Goal: Task Accomplishment & Management: Manage account settings

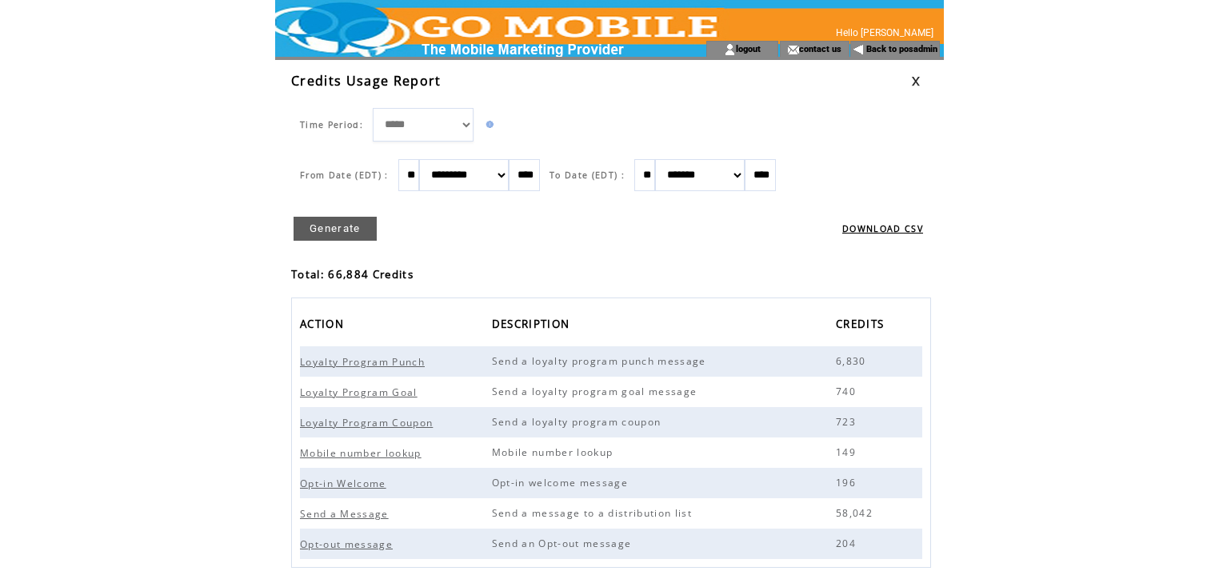
click at [921, 79] on td at bounding box center [927, 81] width 33 height 18
click at [907, 82] on td "Credits Usage Report" at bounding box center [601, 81] width 620 height 18
click at [918, 77] on link at bounding box center [916, 81] width 10 height 10
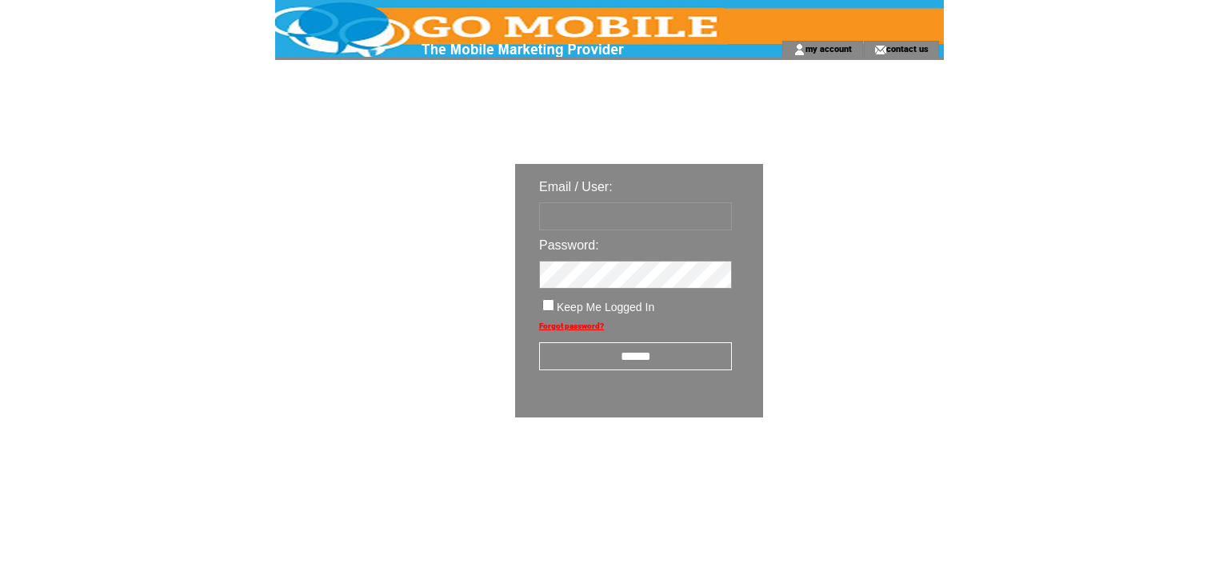
type input "********"
click at [633, 356] on input "******" at bounding box center [635, 356] width 193 height 28
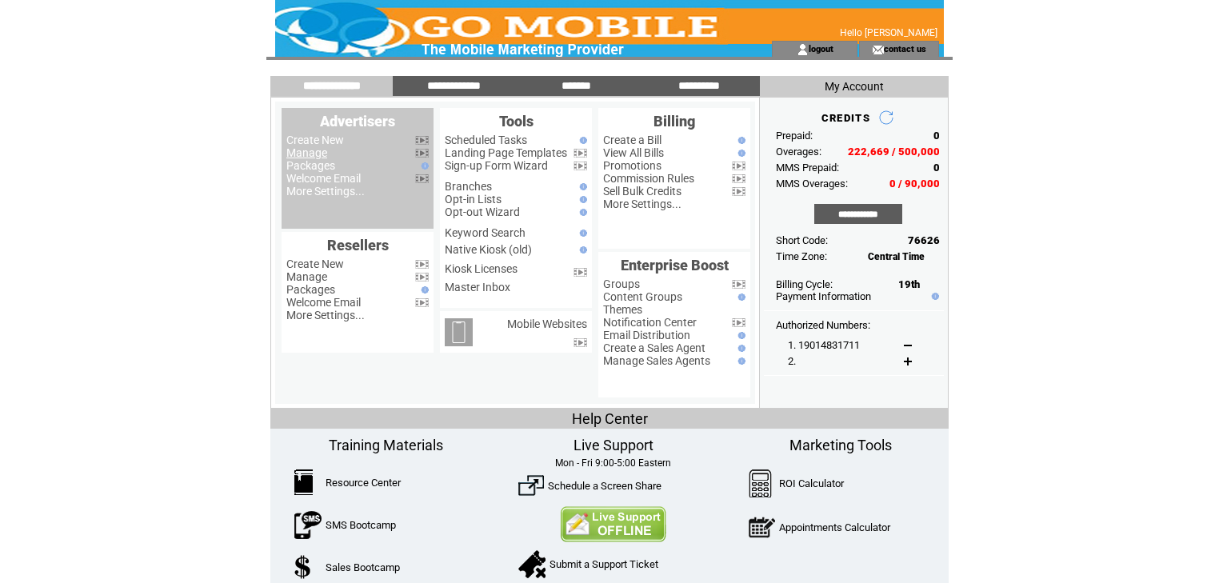
click at [317, 152] on link "Manage" at bounding box center [306, 152] width 41 height 13
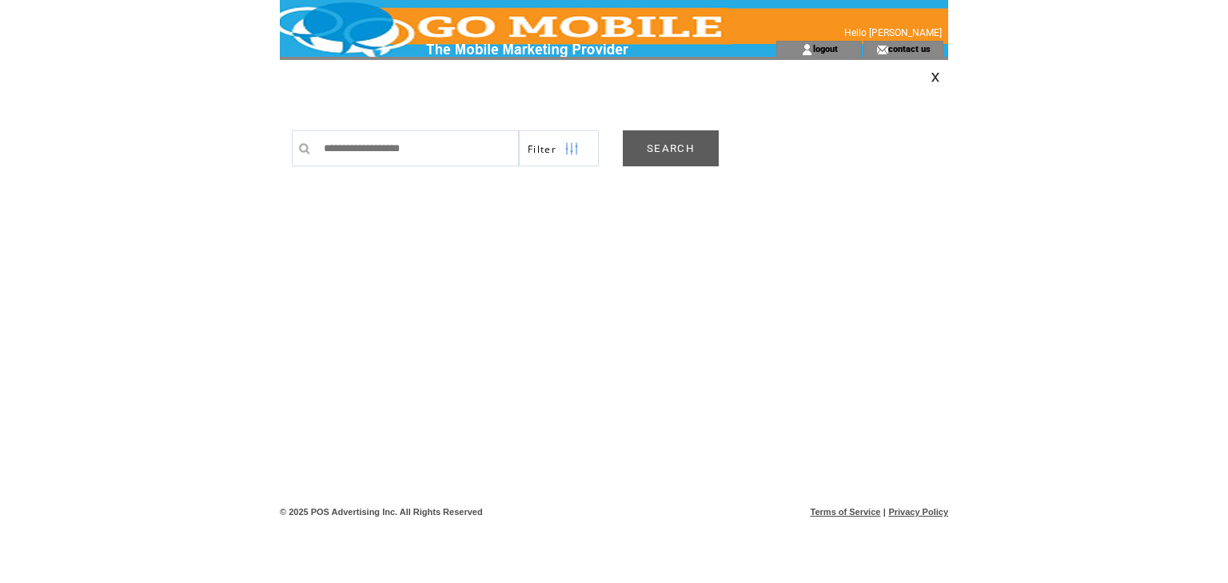
click at [665, 137] on link "SEARCH" at bounding box center [671, 148] width 96 height 36
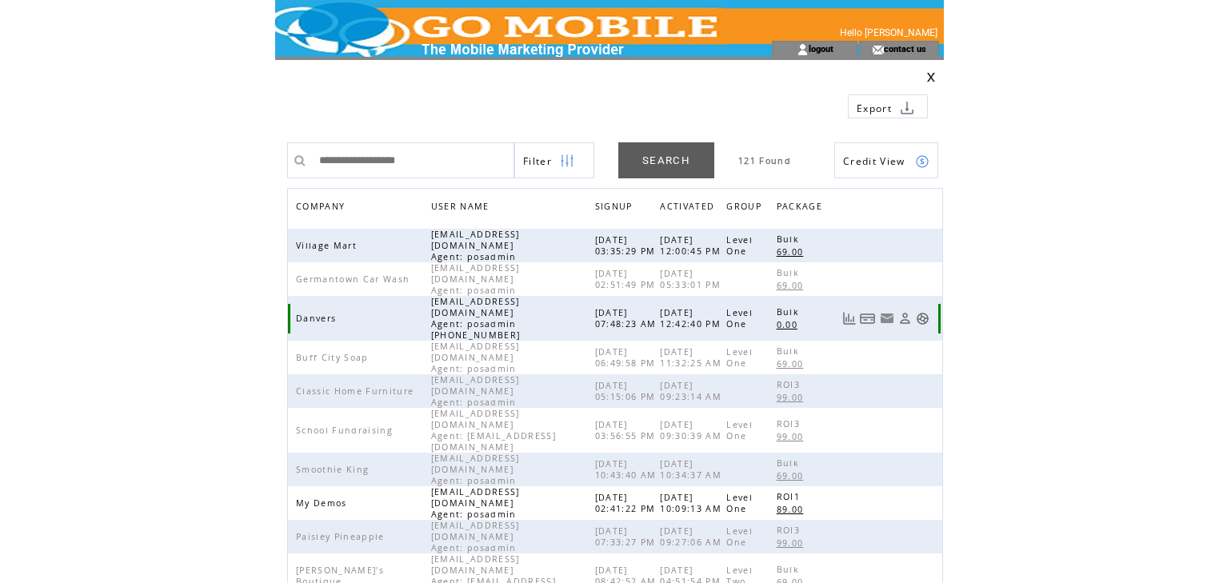
click at [923, 312] on link at bounding box center [922, 319] width 14 height 14
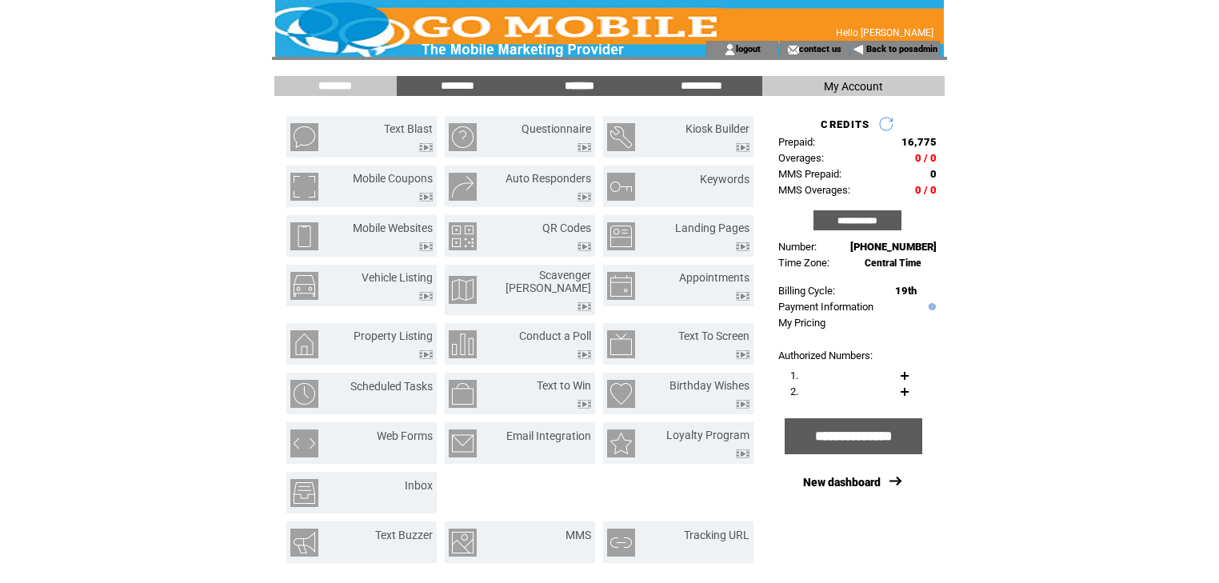
click at [577, 92] on input "*******" at bounding box center [579, 86] width 120 height 14
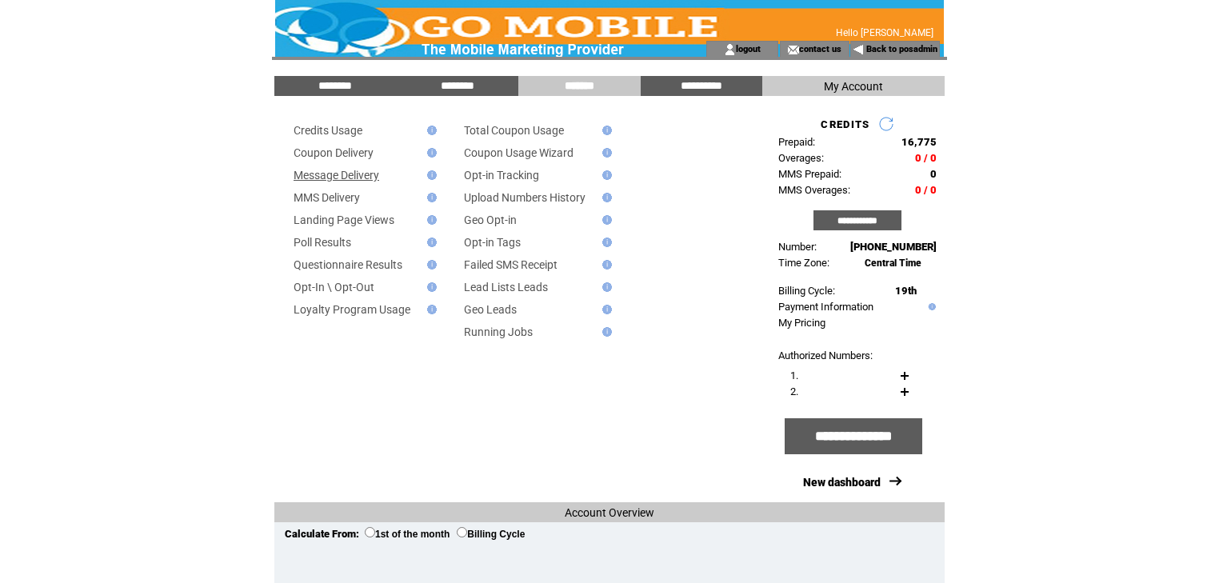
click at [363, 178] on link "Message Delivery" at bounding box center [336, 175] width 86 height 13
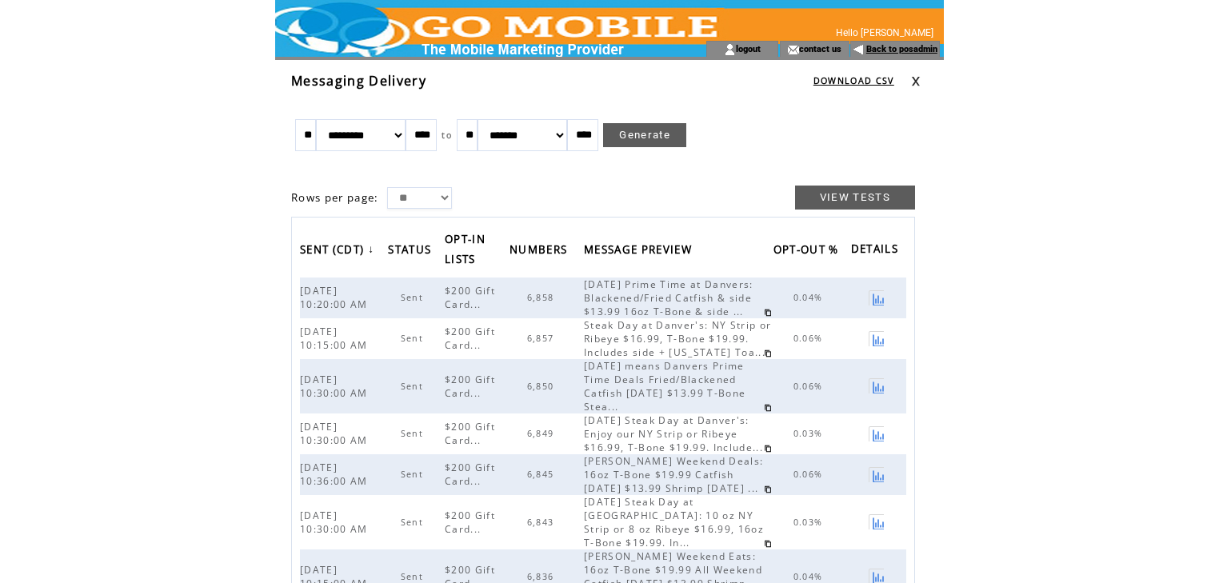
click at [880, 48] on link "Back to posadmin" at bounding box center [901, 49] width 71 height 10
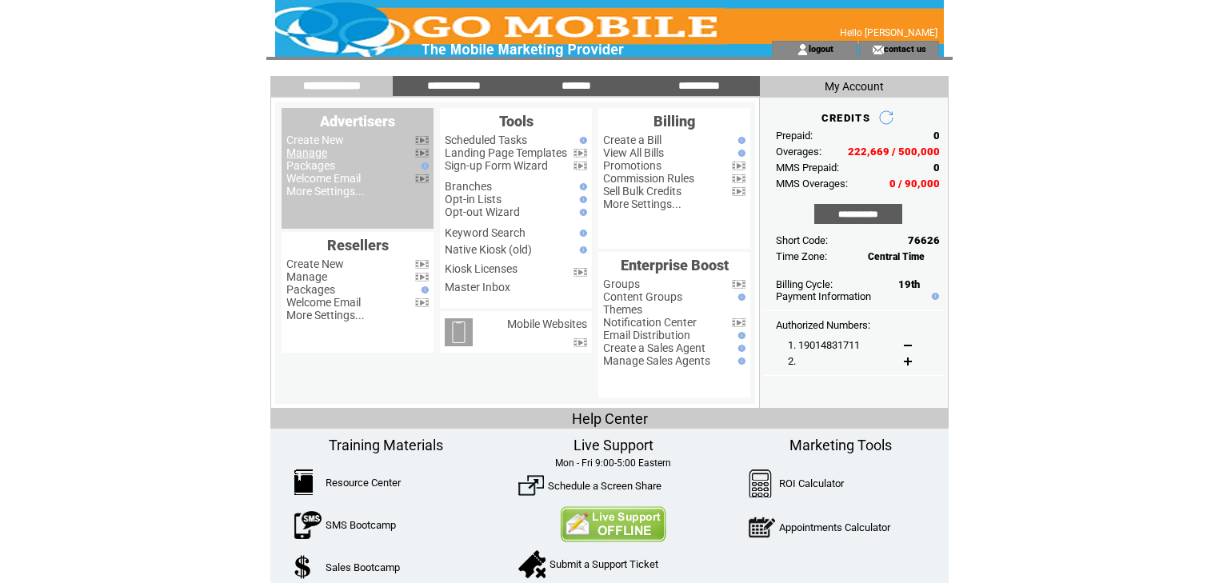
click at [317, 155] on link "Manage" at bounding box center [306, 152] width 41 height 13
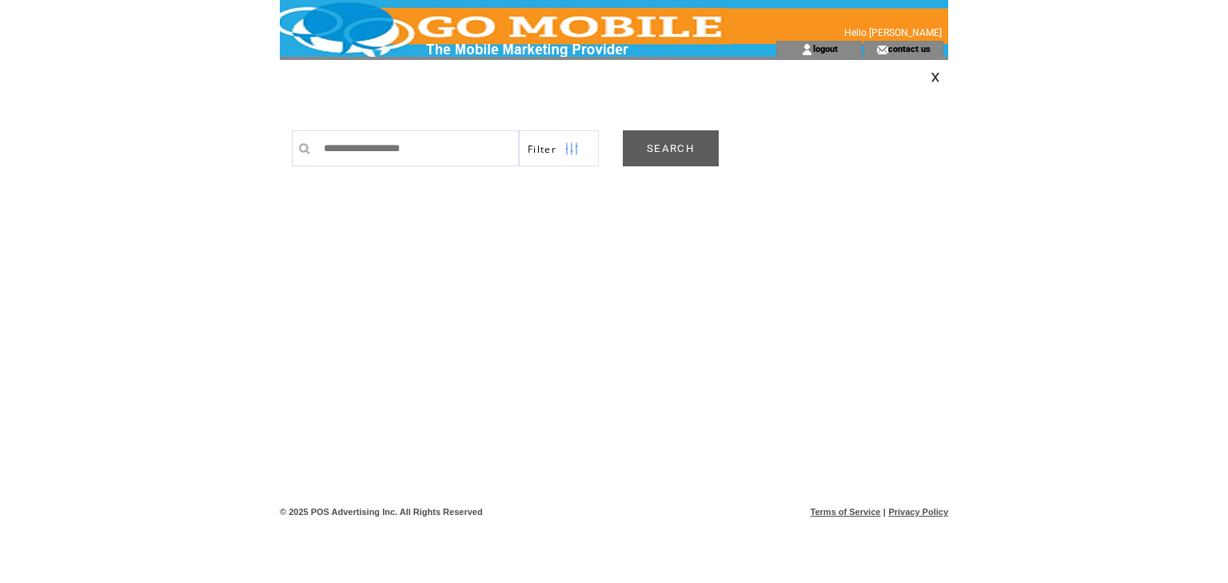
click at [662, 138] on link "SEARCH" at bounding box center [671, 148] width 96 height 36
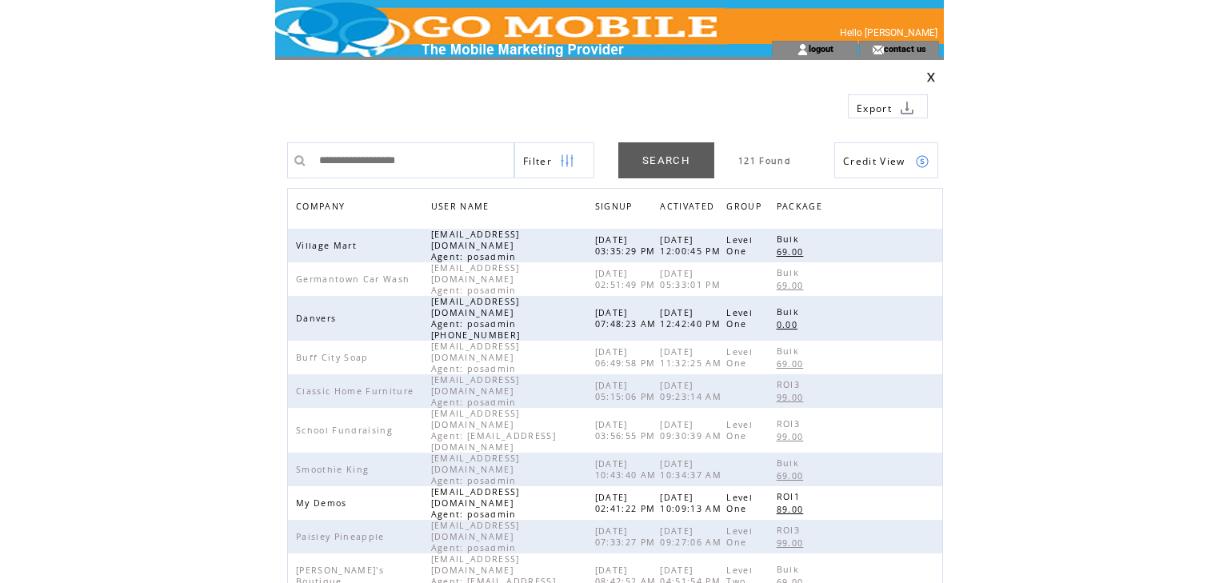
click at [337, 205] on span "COMPANY" at bounding box center [322, 208] width 53 height 23
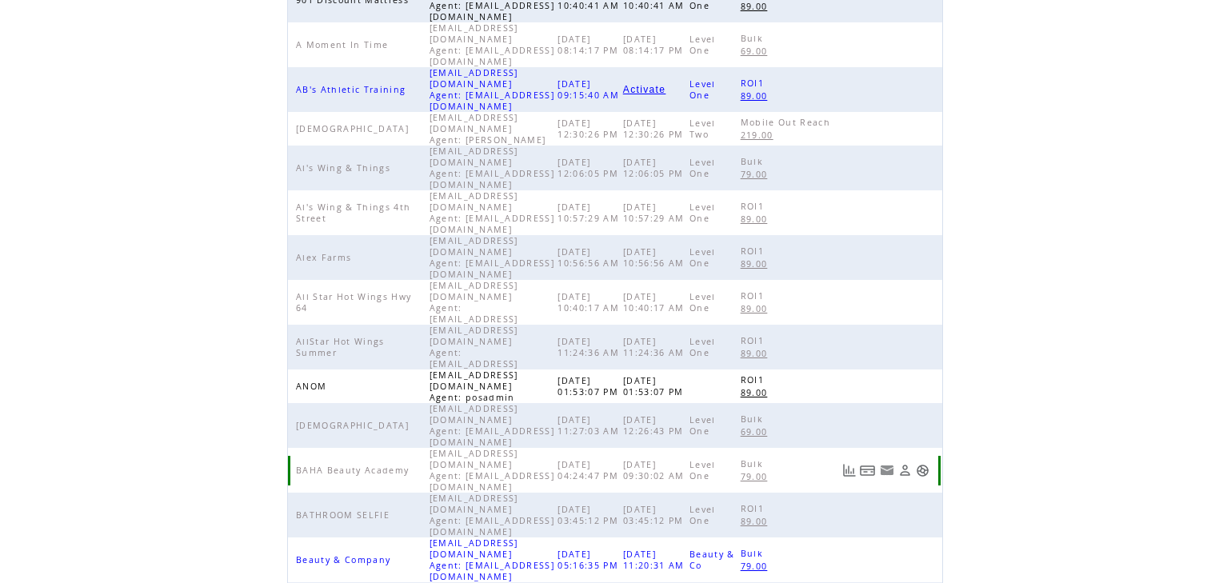
scroll to position [369, 0]
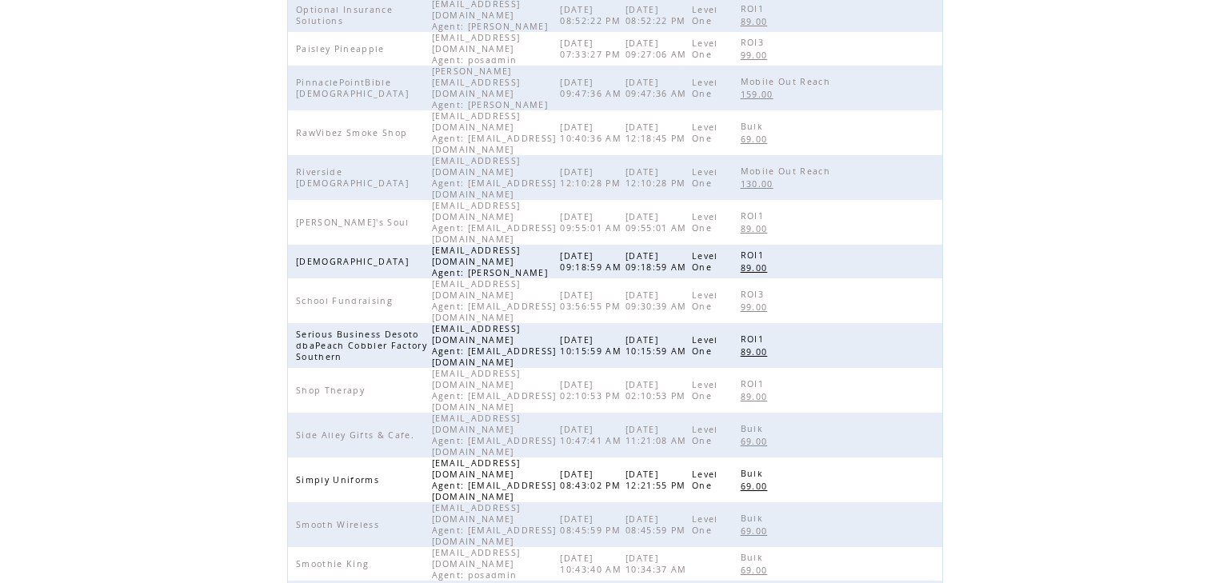
scroll to position [327, 0]
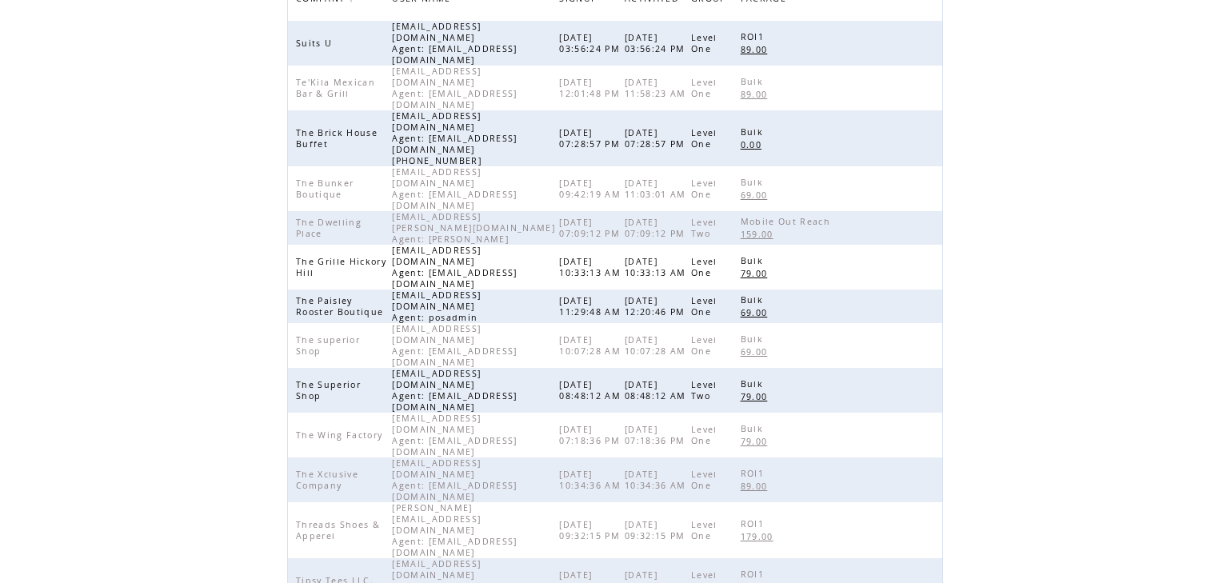
scroll to position [135, 0]
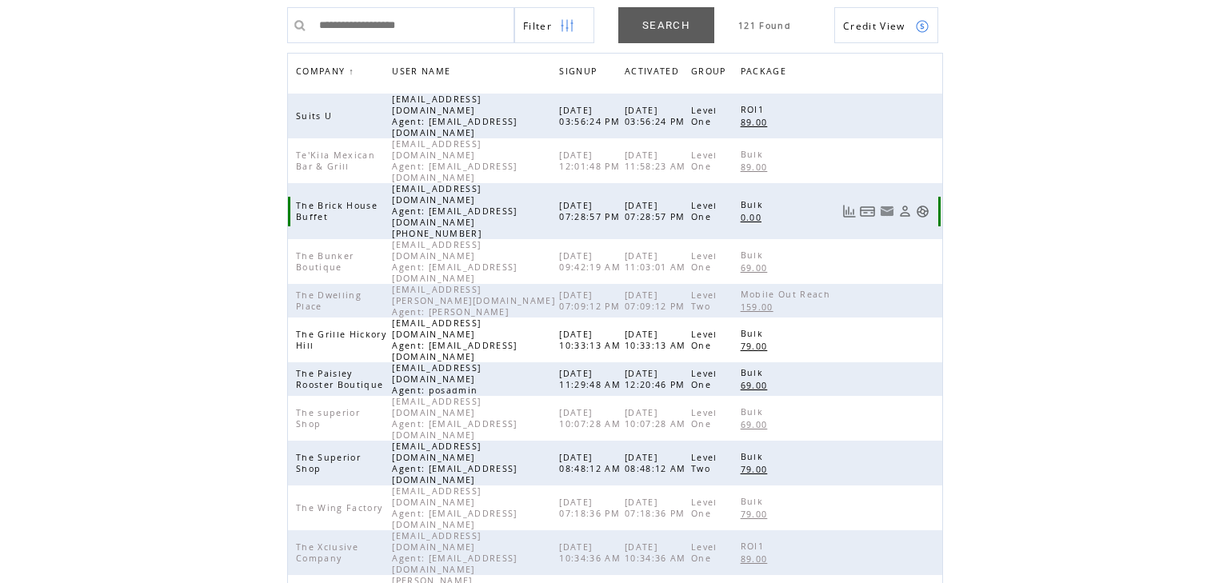
click at [925, 205] on link at bounding box center [922, 212] width 14 height 14
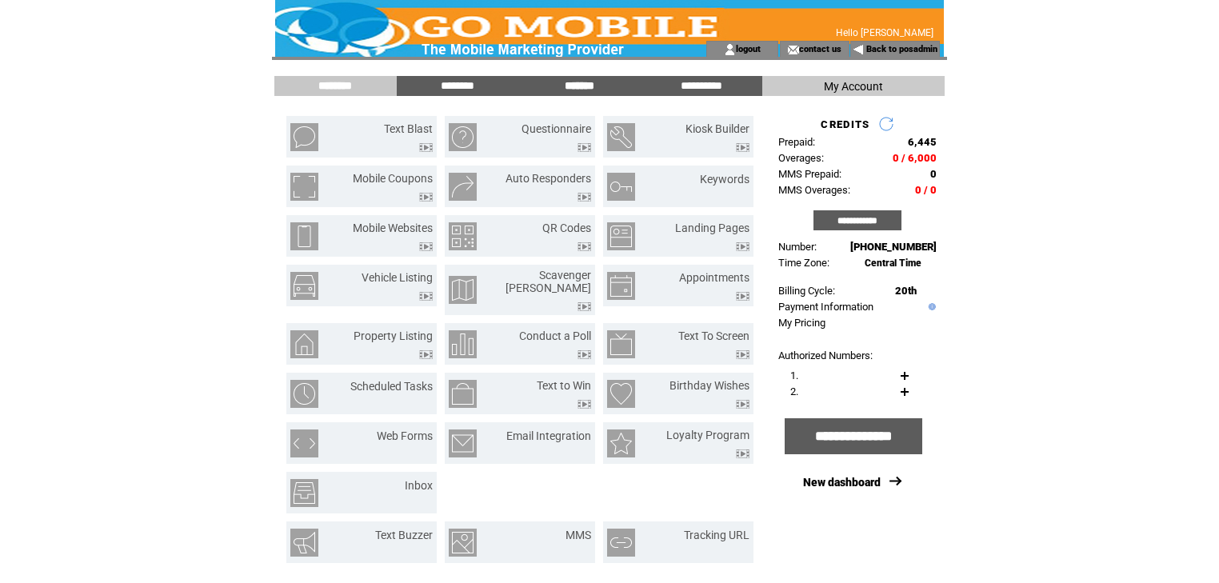
click at [592, 86] on input "*******" at bounding box center [579, 86] width 120 height 14
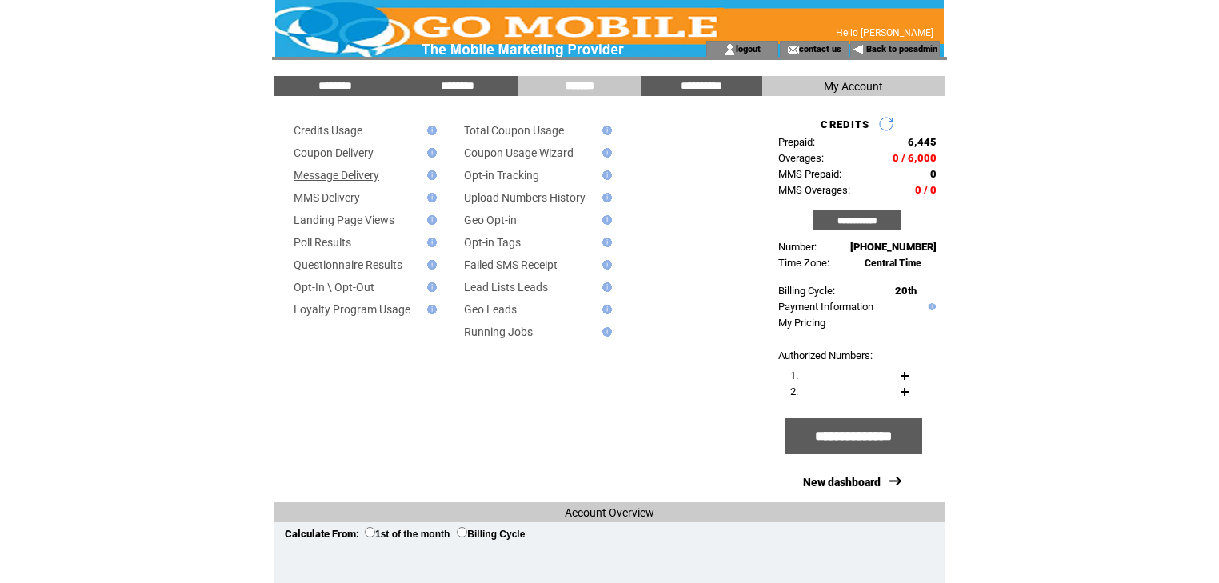
click at [348, 178] on link "Message Delivery" at bounding box center [336, 175] width 86 height 13
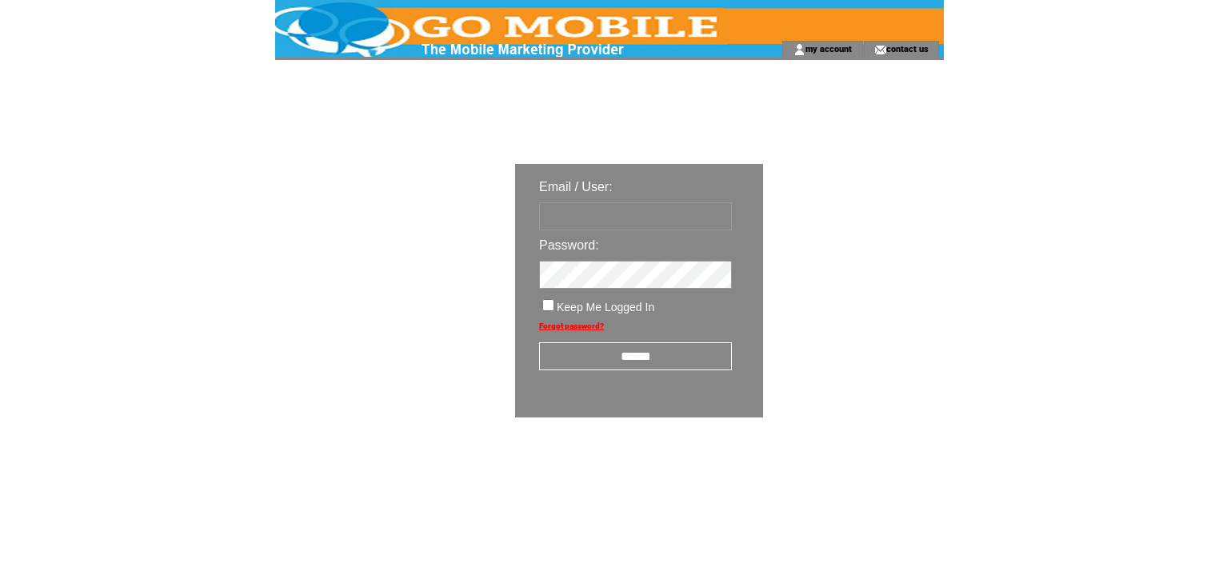
type input "********"
click at [622, 352] on input "******" at bounding box center [635, 356] width 193 height 28
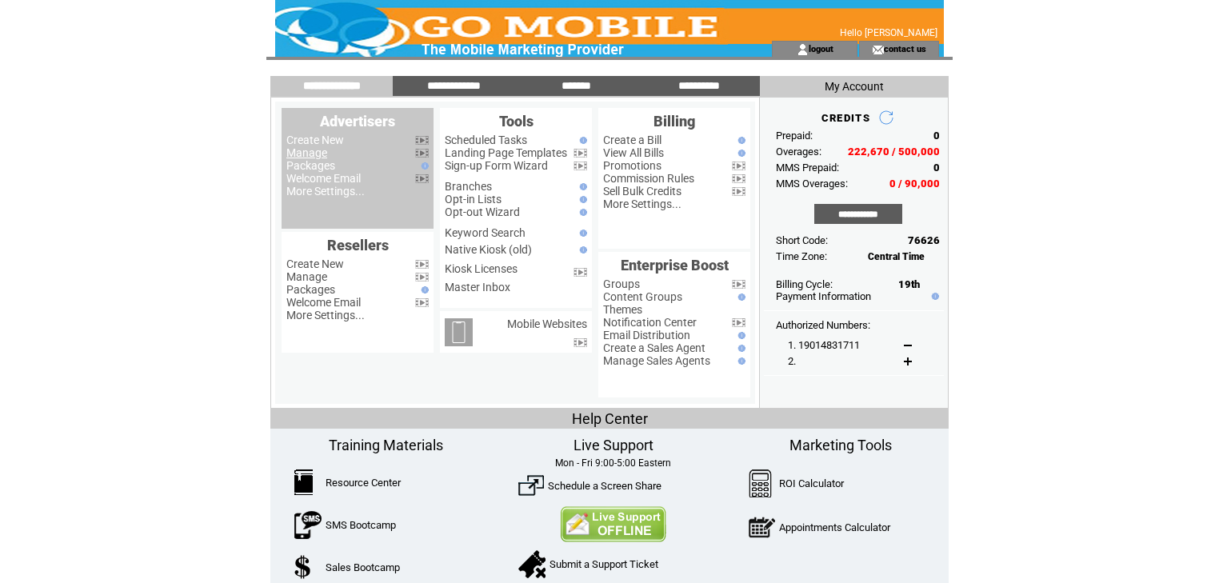
click at [314, 156] on link "Manage" at bounding box center [306, 152] width 41 height 13
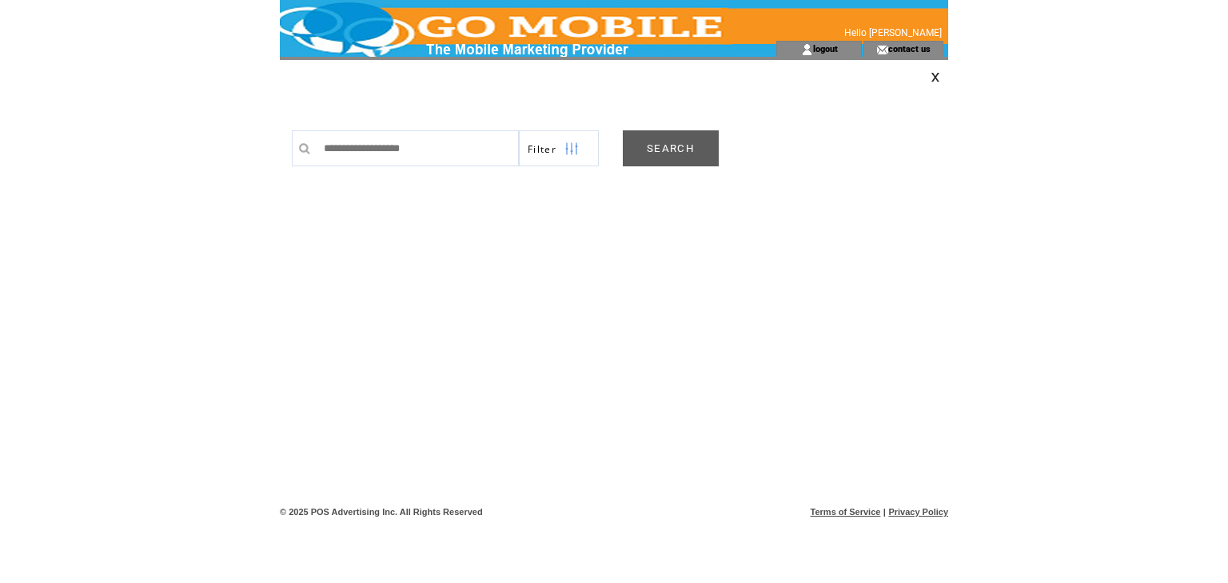
click at [677, 150] on link "SEARCH" at bounding box center [671, 148] width 96 height 36
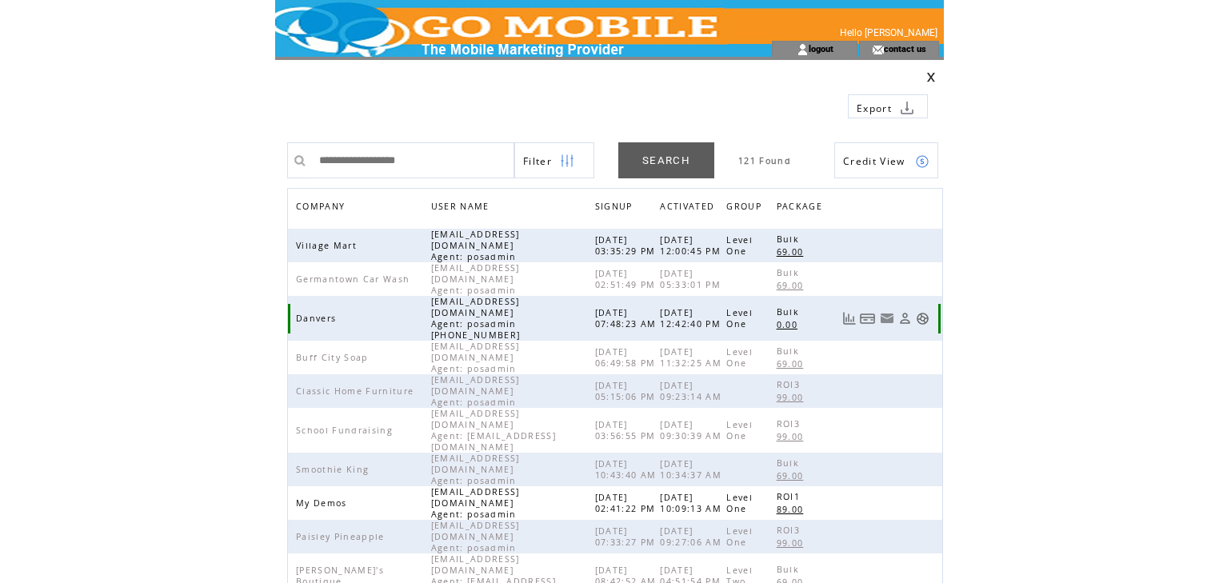
click at [923, 312] on link at bounding box center [922, 319] width 14 height 14
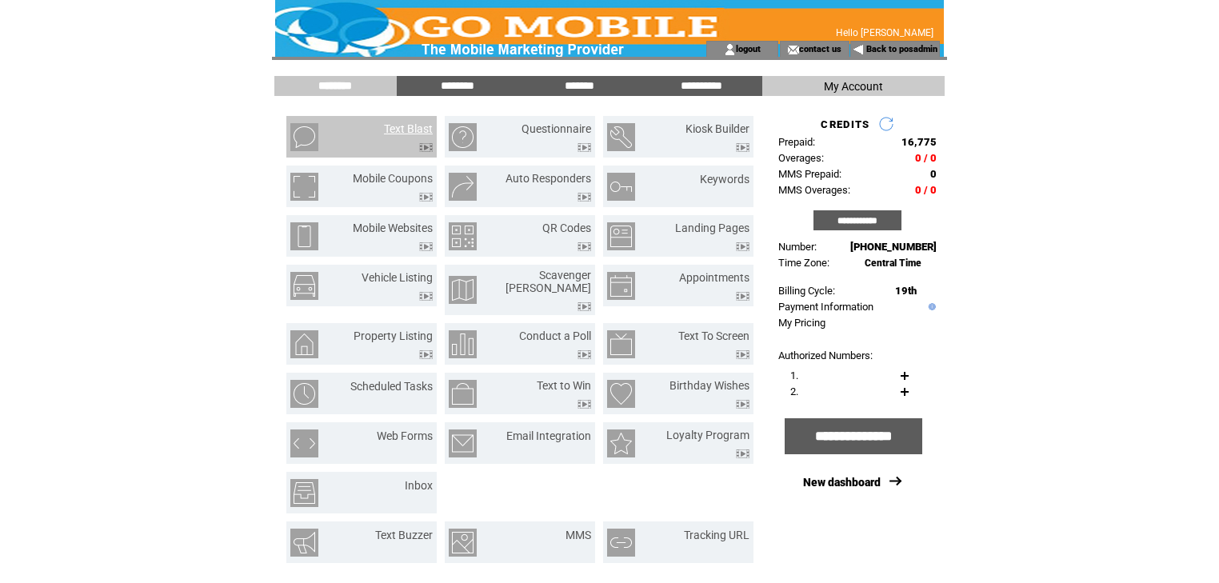
click at [416, 131] on link "Text Blast" at bounding box center [408, 128] width 49 height 13
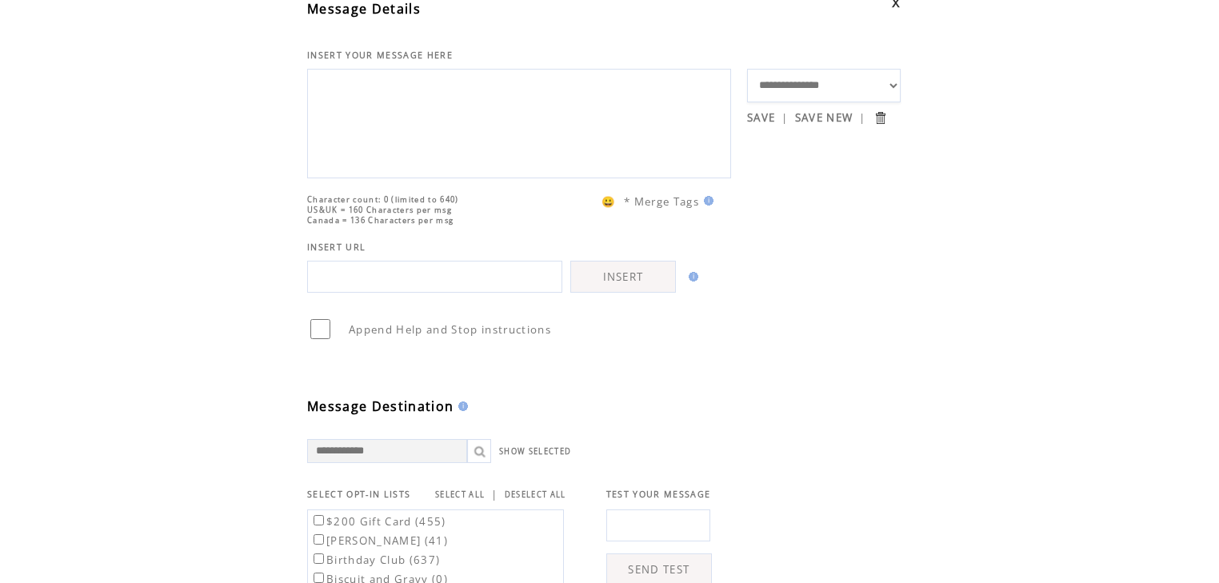
scroll to position [64, 0]
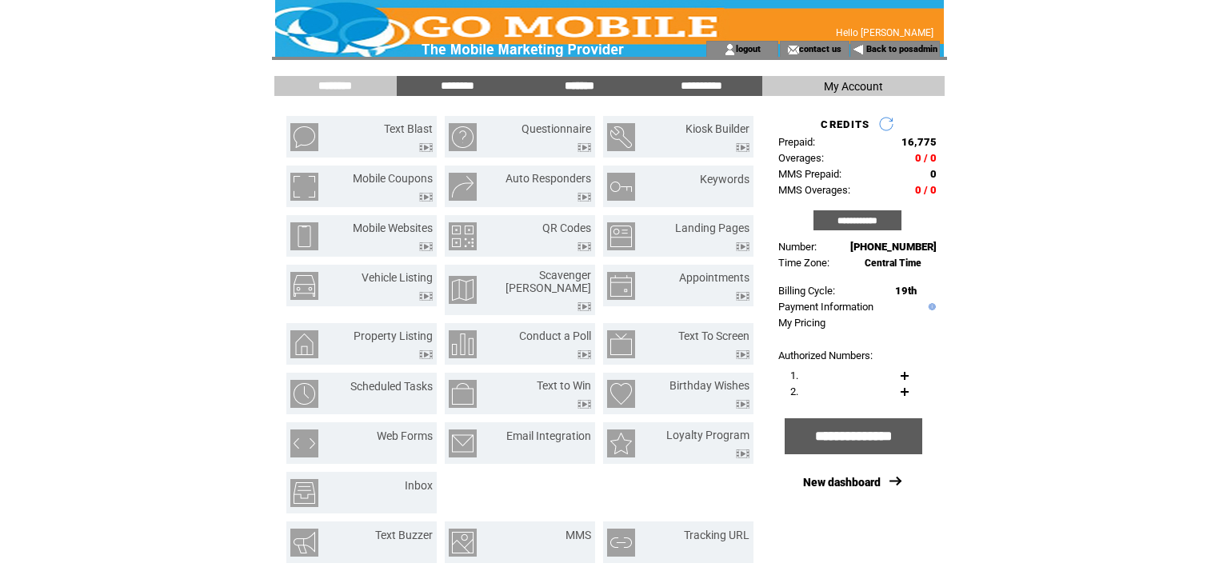
click at [588, 90] on input "*******" at bounding box center [579, 86] width 120 height 14
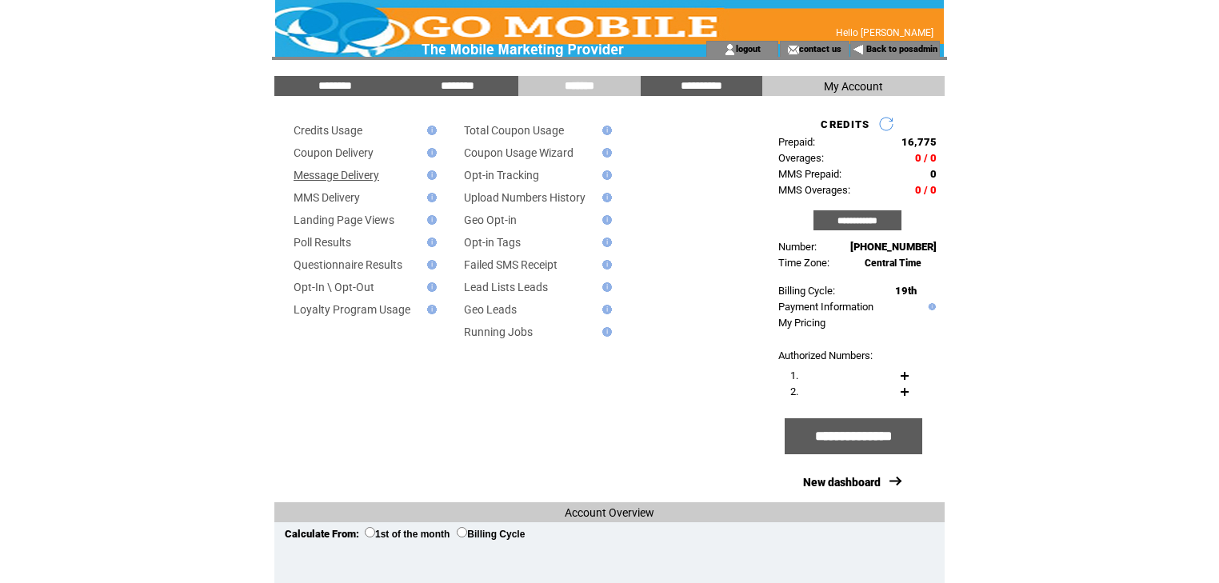
click at [368, 178] on link "Message Delivery" at bounding box center [336, 175] width 86 height 13
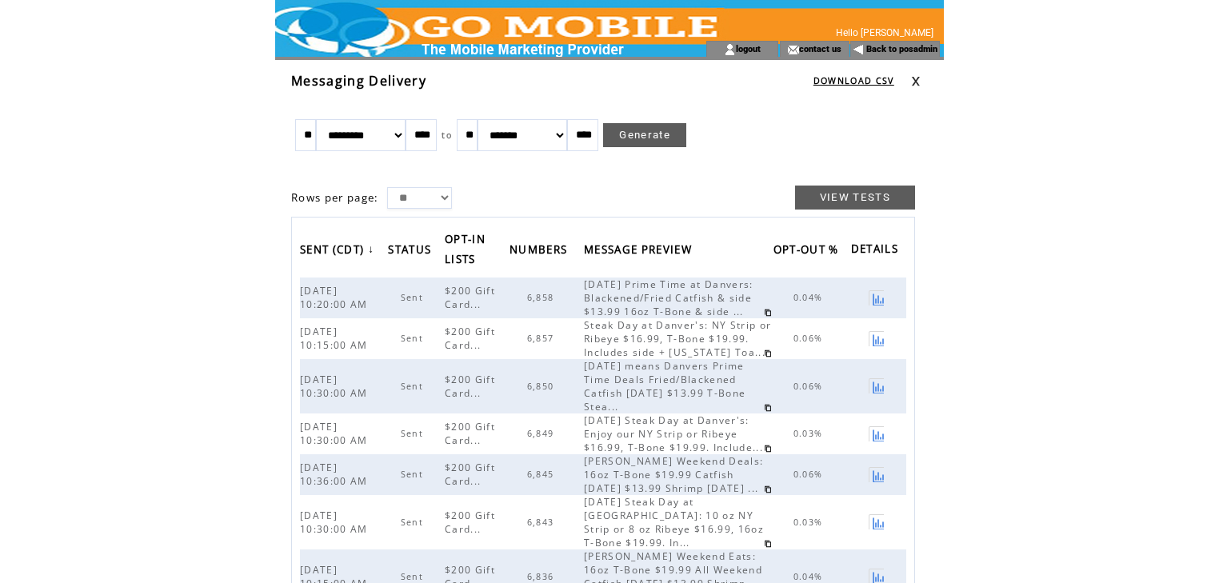
click at [914, 77] on link at bounding box center [916, 81] width 10 height 10
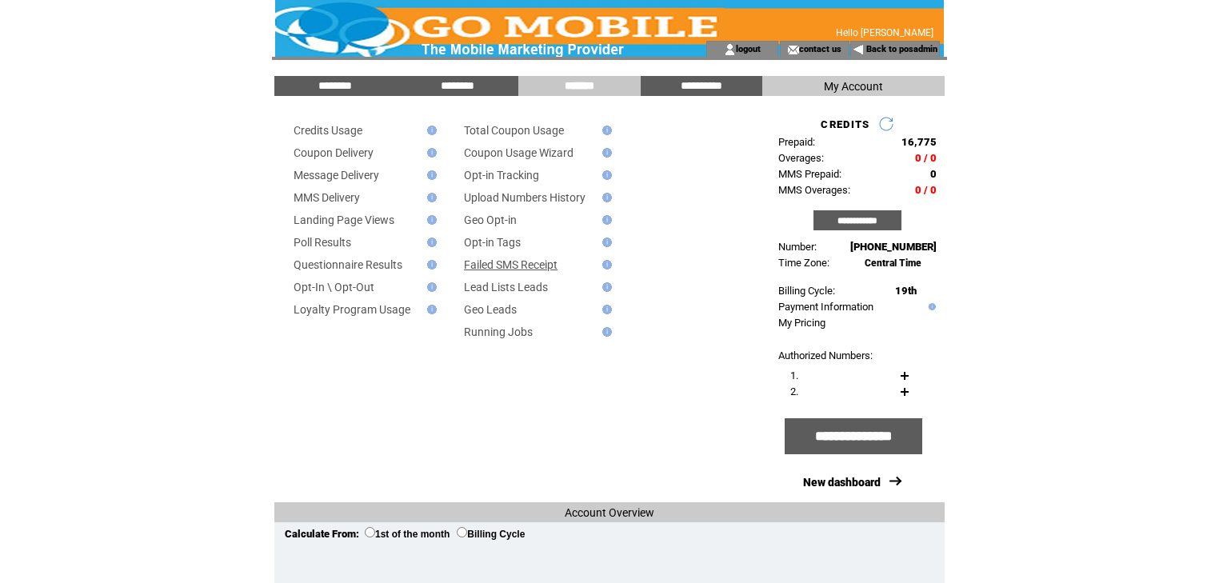
click at [512, 265] on link "Failed SMS Receipt" at bounding box center [511, 264] width 94 height 13
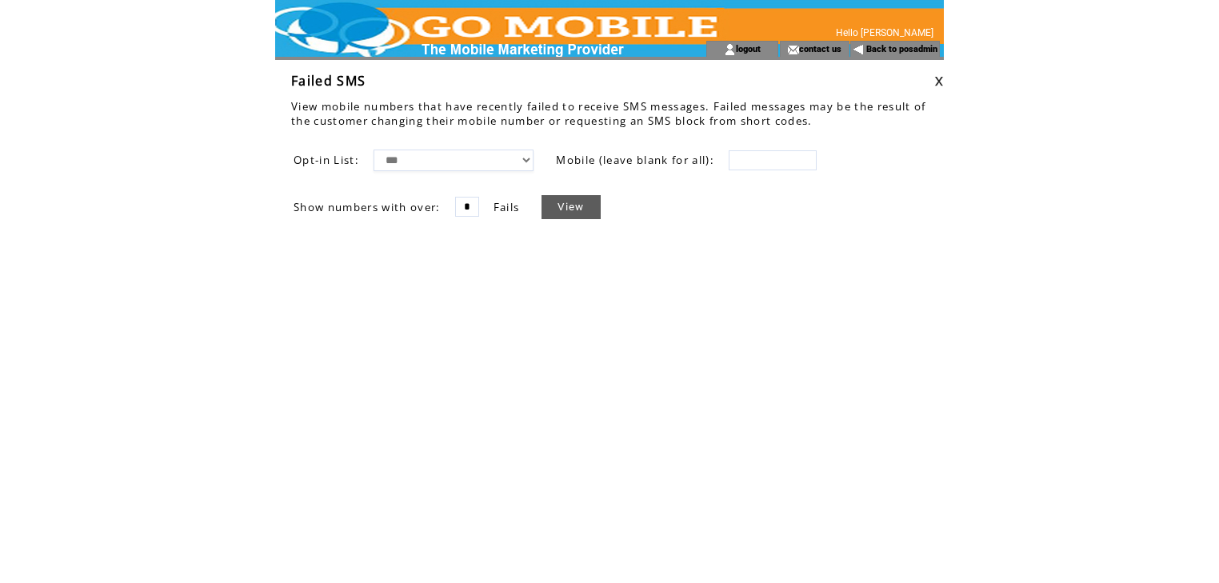
click at [572, 200] on link "View" at bounding box center [570, 207] width 58 height 24
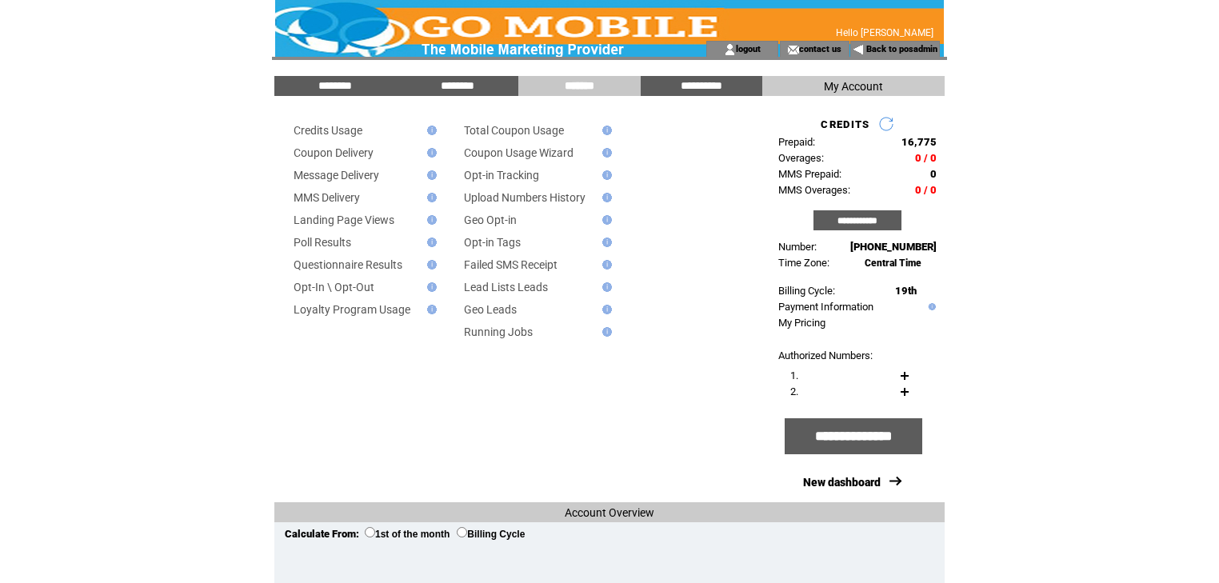
click at [895, 57] on td at bounding box center [609, 58] width 675 height 3
click at [896, 51] on link "Back to posadmin" at bounding box center [901, 49] width 71 height 10
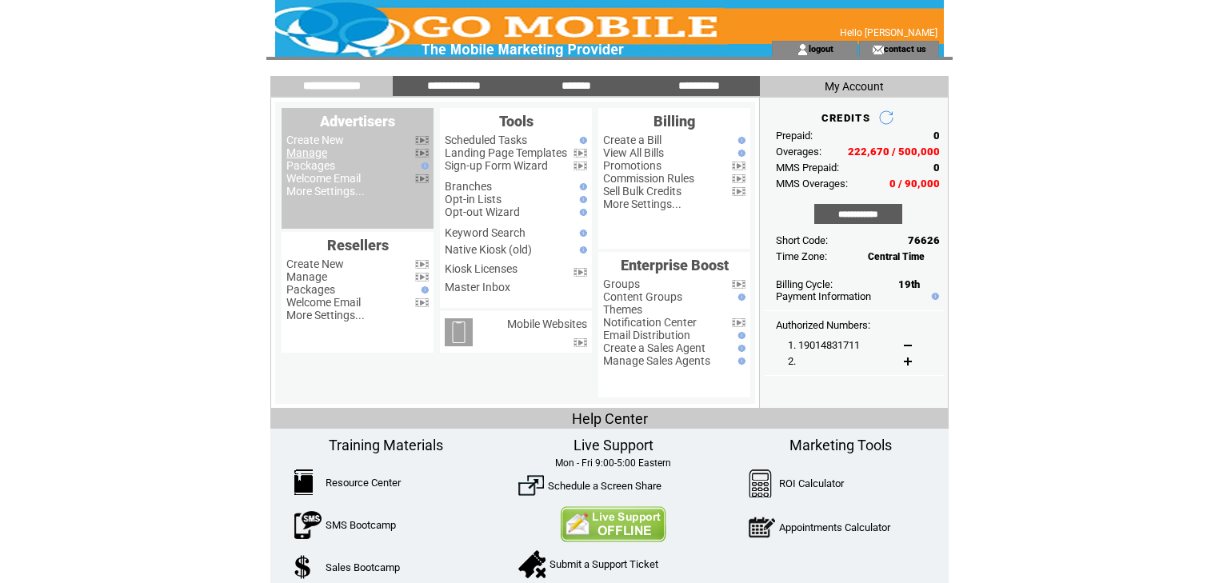
click at [317, 156] on link "Manage" at bounding box center [306, 152] width 41 height 13
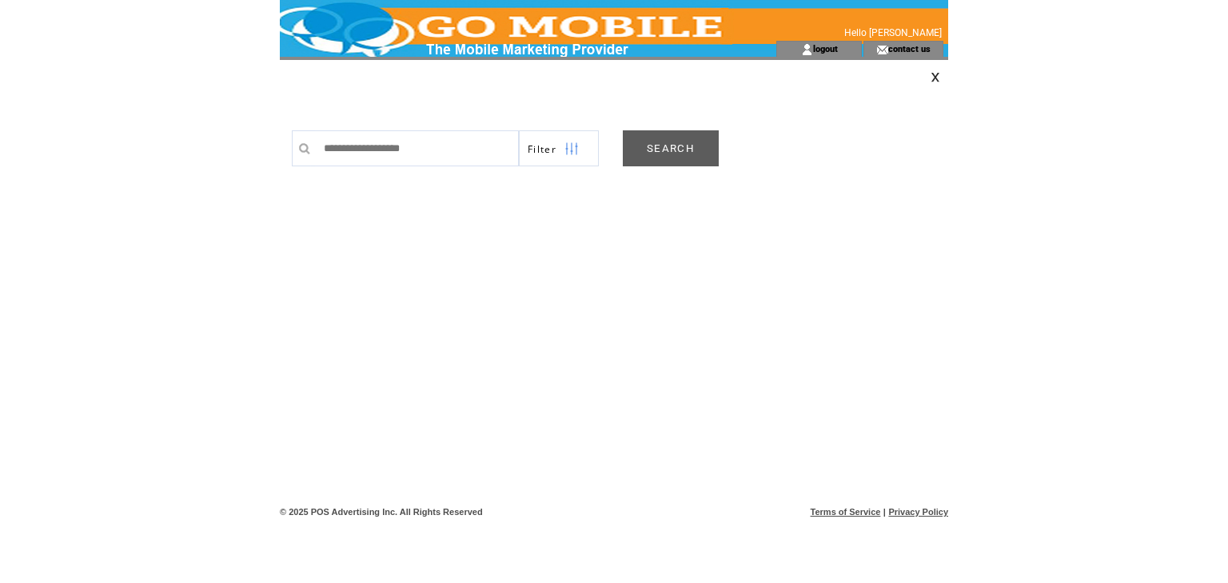
click at [675, 150] on link "SEARCH" at bounding box center [671, 148] width 96 height 36
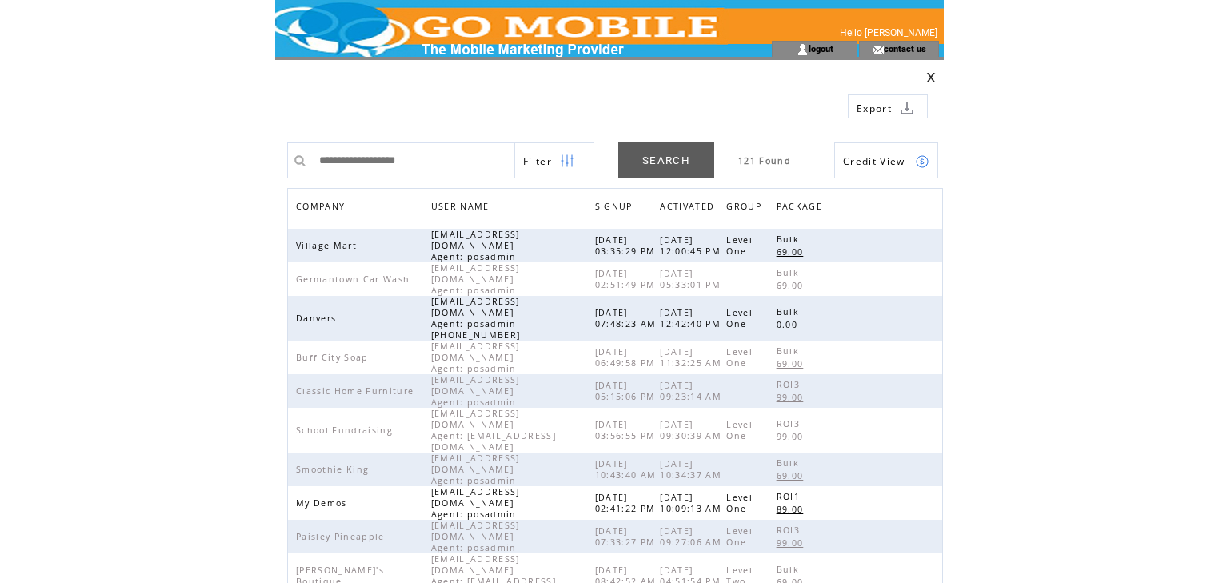
click at [312, 204] on span "COMPANY" at bounding box center [322, 208] width 53 height 23
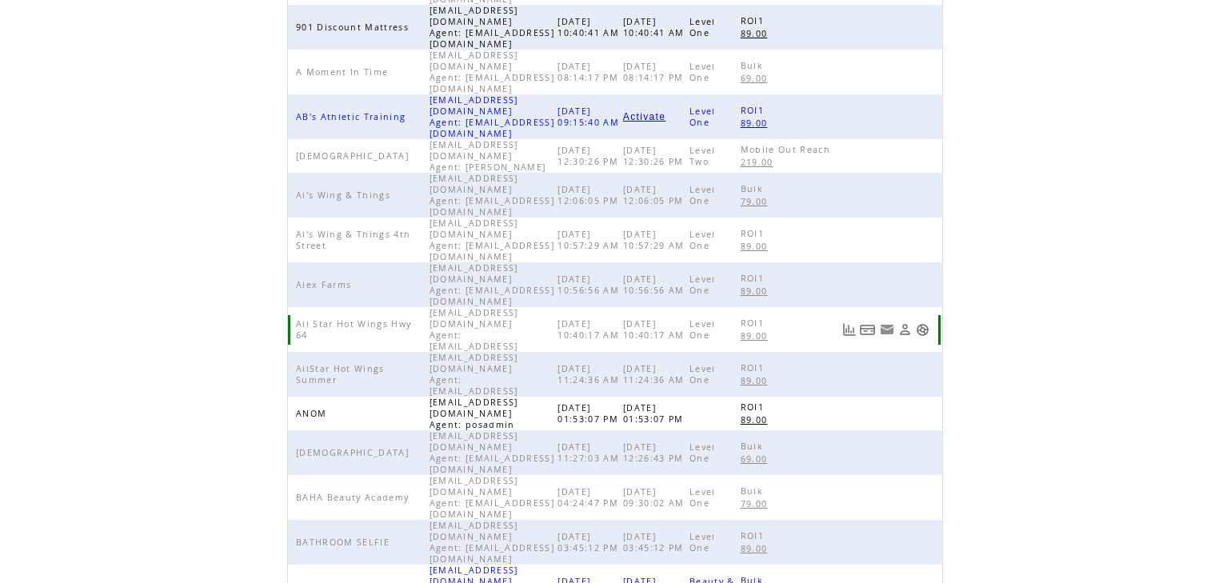
scroll to position [369, 0]
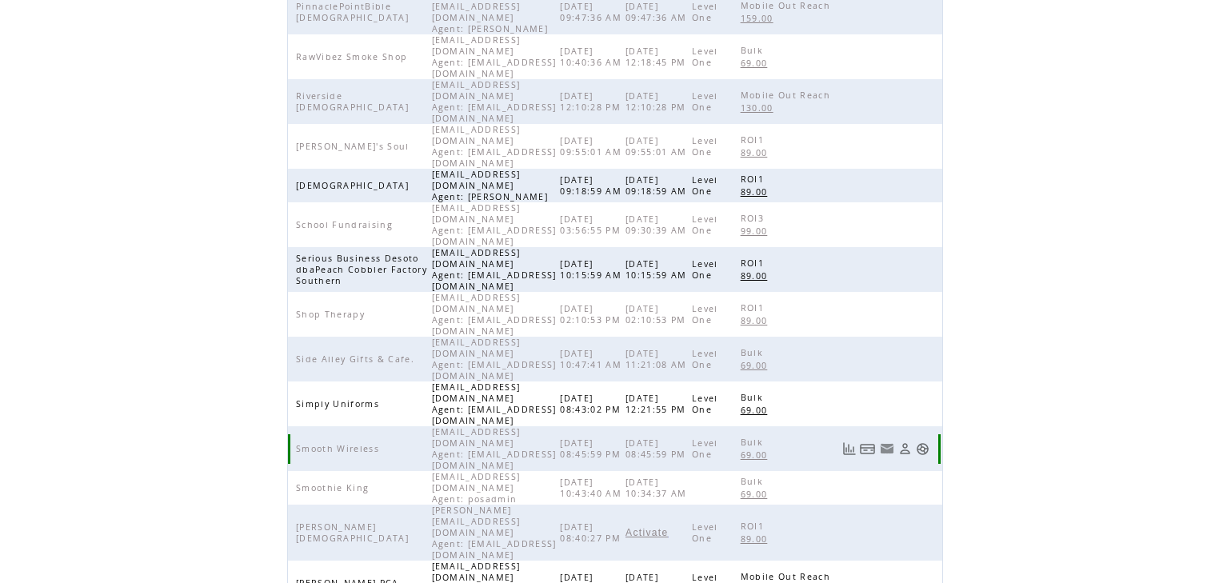
scroll to position [327, 0]
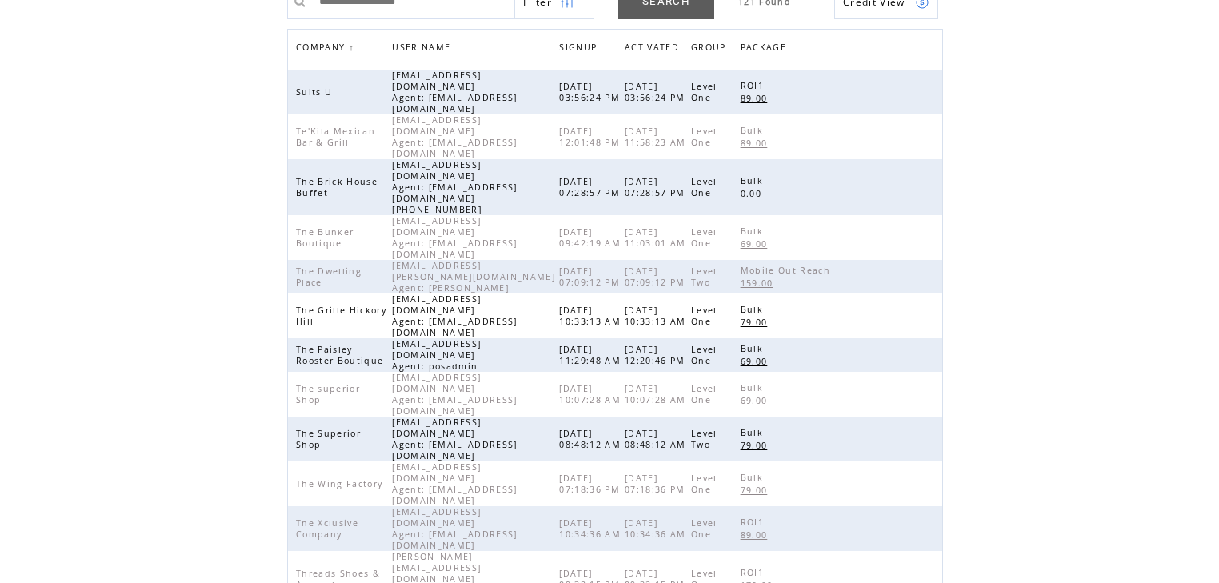
scroll to position [135, 0]
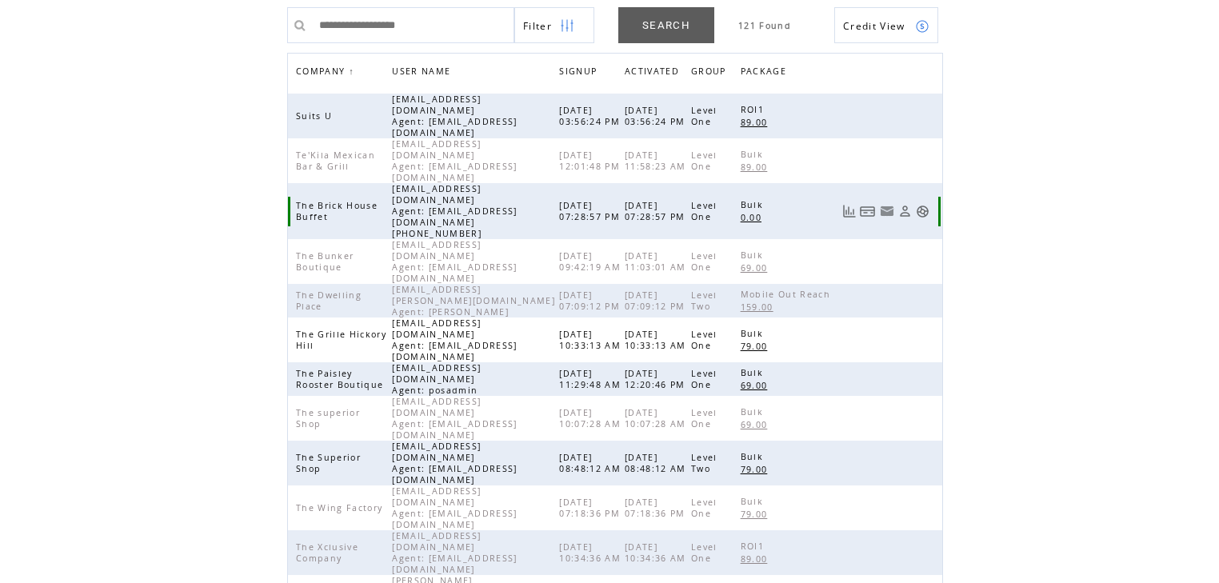
click at [921, 205] on link at bounding box center [922, 212] width 14 height 14
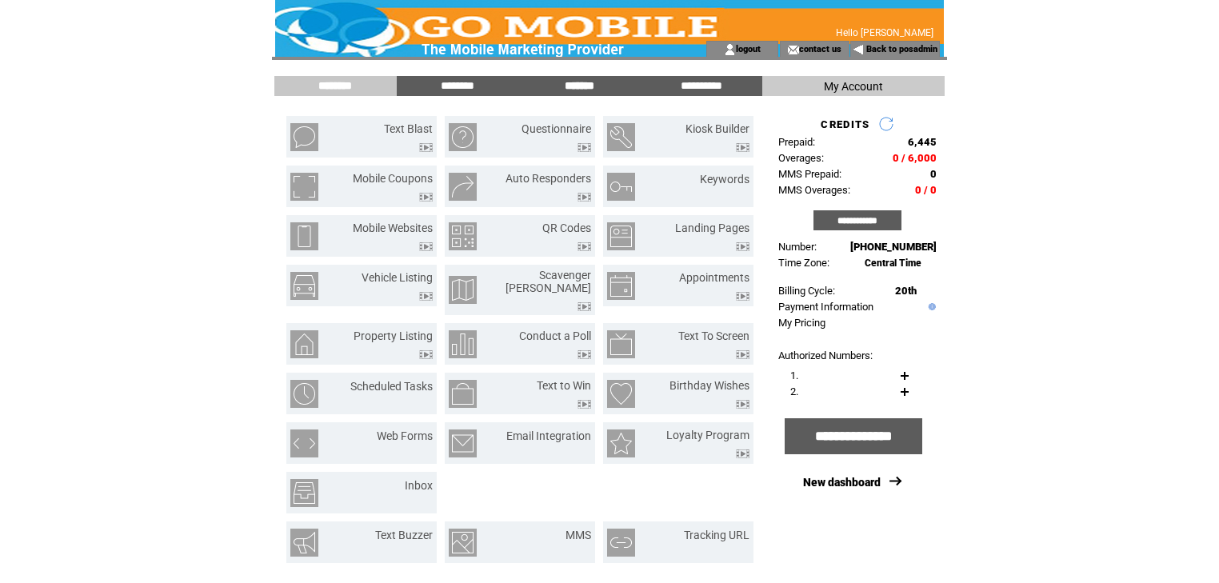
click at [572, 83] on input "*******" at bounding box center [579, 86] width 120 height 14
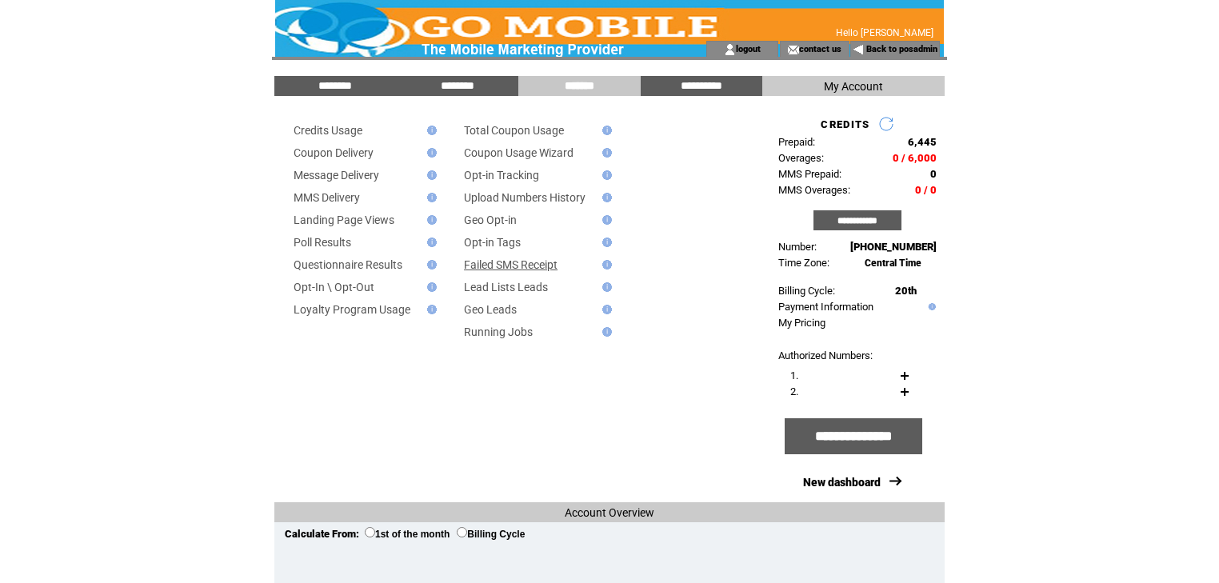
click at [508, 270] on link "Failed SMS Receipt" at bounding box center [511, 264] width 94 height 13
click at [877, 51] on link "Back to posadmin" at bounding box center [901, 49] width 71 height 10
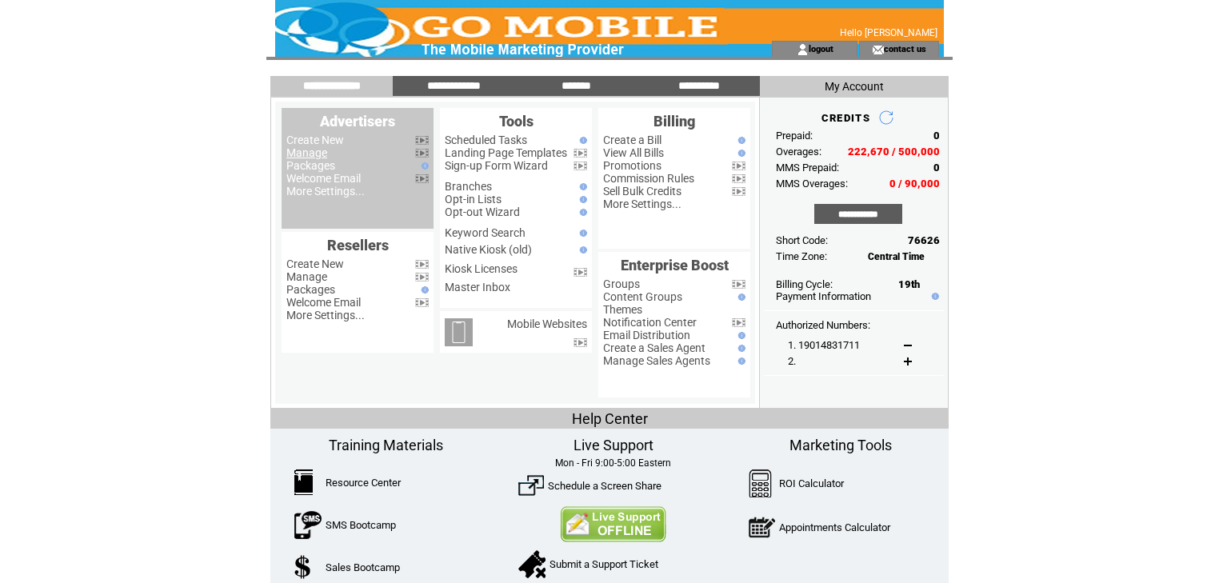
click at [317, 155] on link "Manage" at bounding box center [306, 152] width 41 height 13
